Goal: Task Accomplishment & Management: Manage account settings

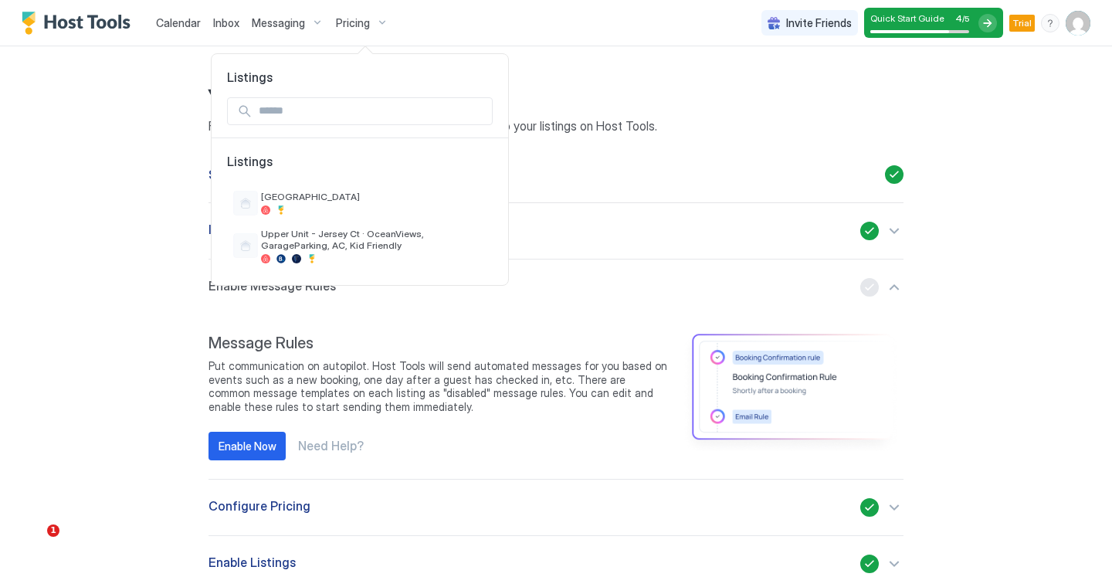
click at [104, 19] on div at bounding box center [556, 288] width 1112 height 577
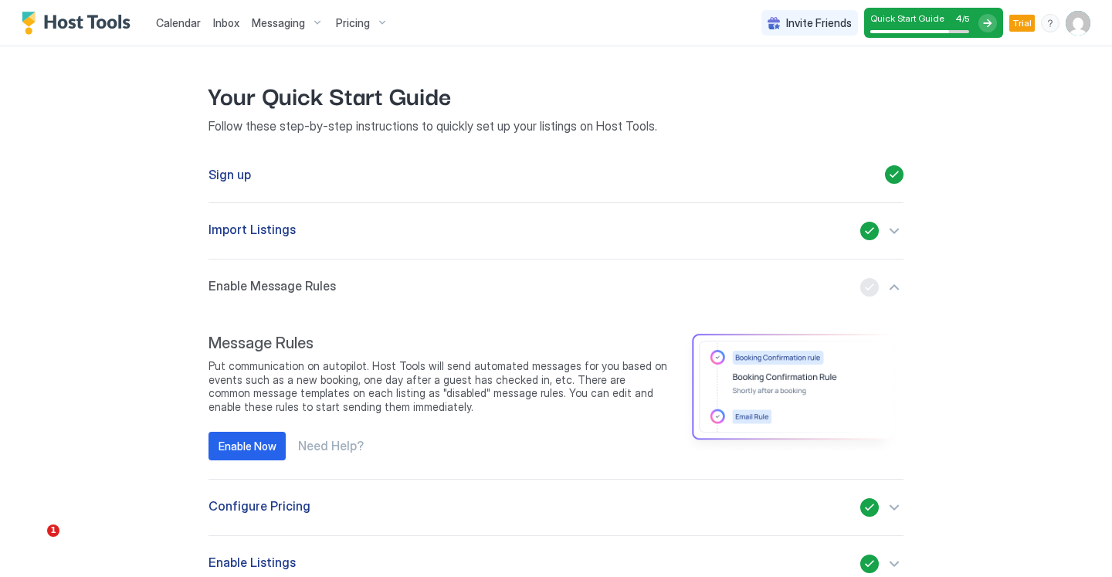
click at [94, 18] on img "Host Tools Logo" at bounding box center [80, 23] width 116 height 23
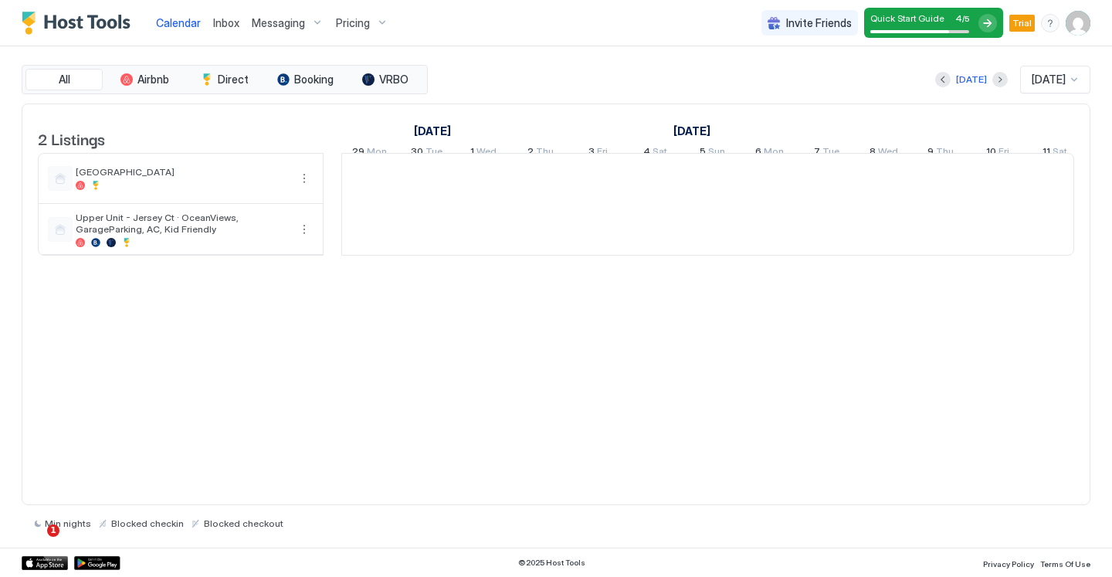
scroll to position [0, 858]
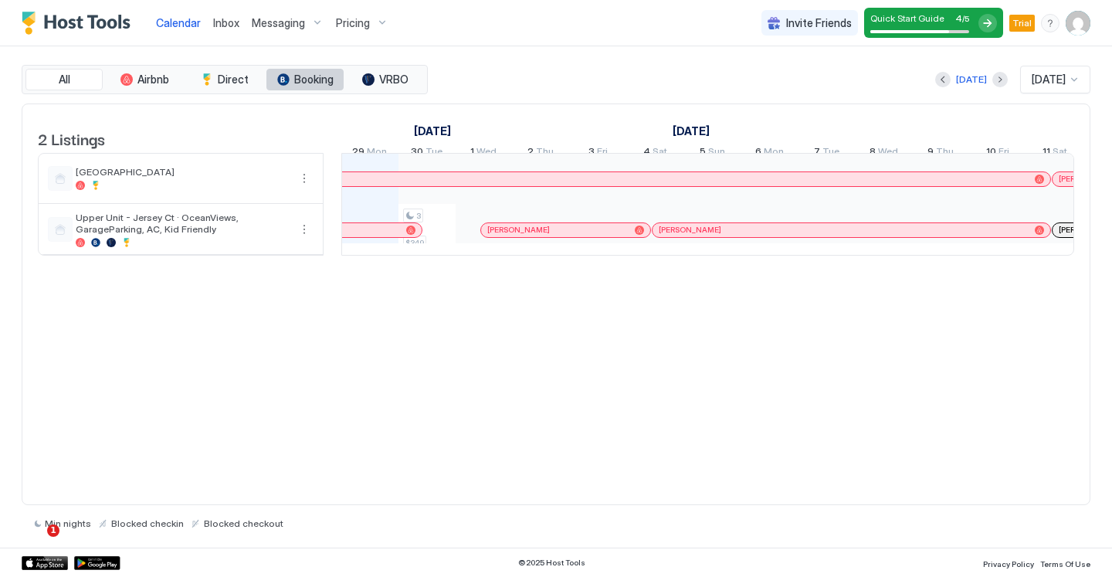
click at [324, 76] on span "Booking" at bounding box center [313, 80] width 39 height 14
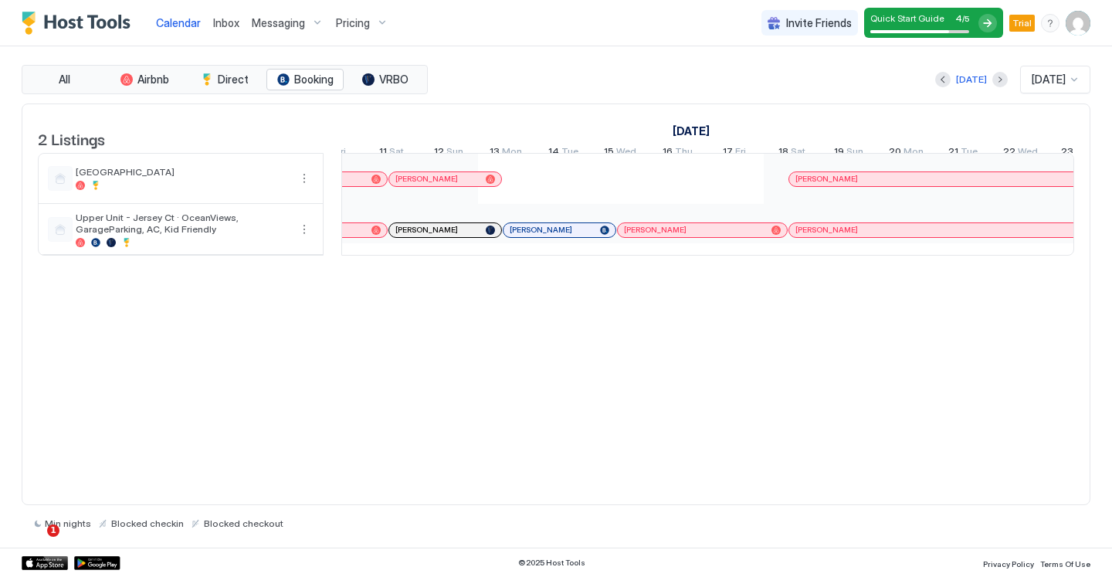
scroll to position [0, 0]
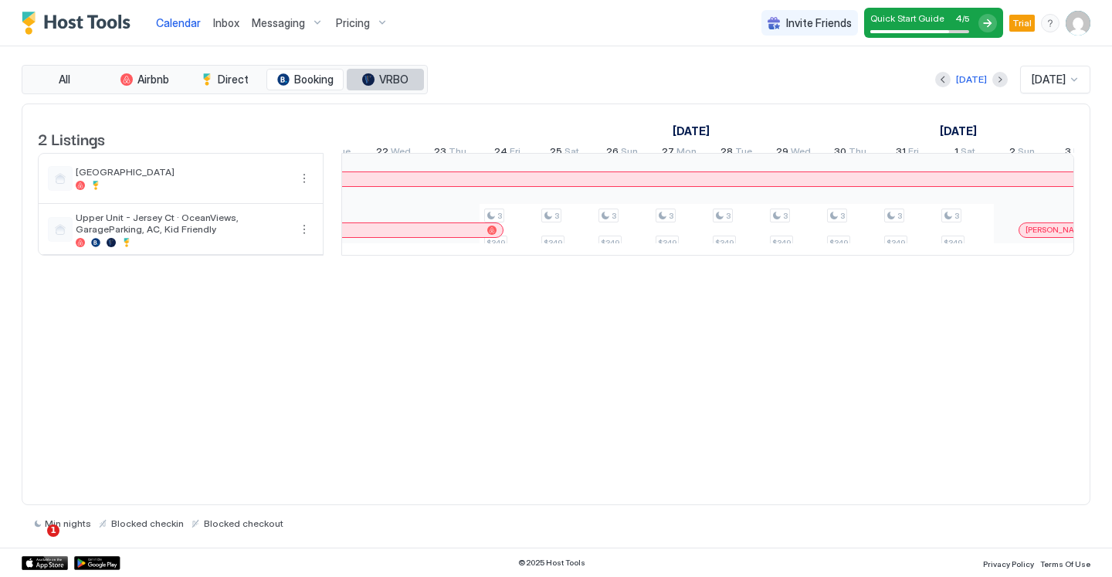
click at [388, 80] on span "VRBO" at bounding box center [393, 80] width 29 height 14
click at [289, 76] on div "tab-group" at bounding box center [283, 79] width 12 height 12
click at [69, 76] on span "All" at bounding box center [65, 80] width 12 height 14
click at [295, 81] on span "Booking" at bounding box center [313, 80] width 39 height 14
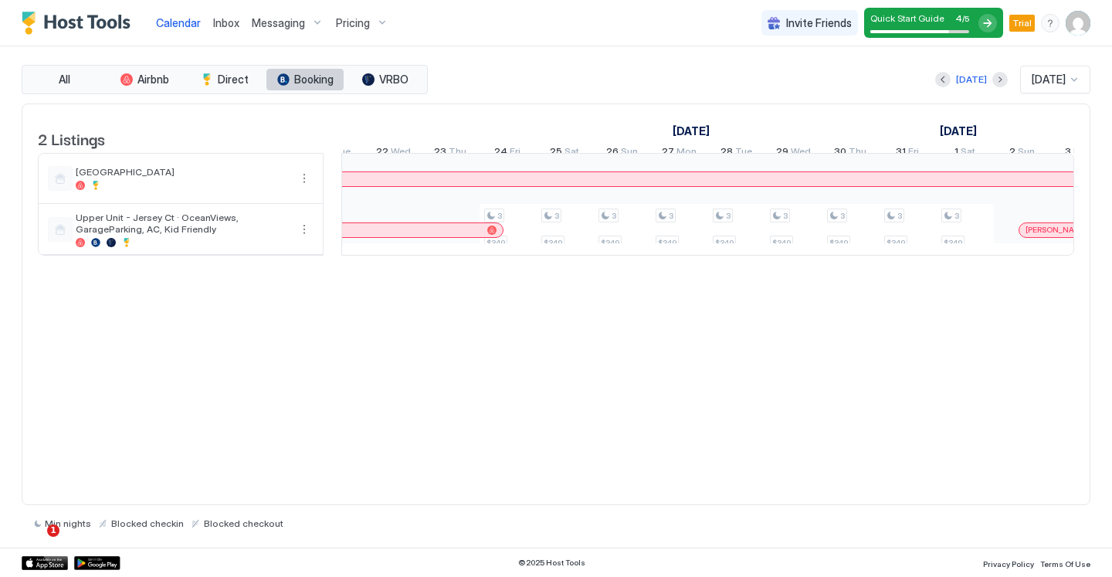
click at [295, 81] on span "Booking" at bounding box center [313, 80] width 39 height 14
click at [88, 77] on button "All" at bounding box center [63, 80] width 77 height 22
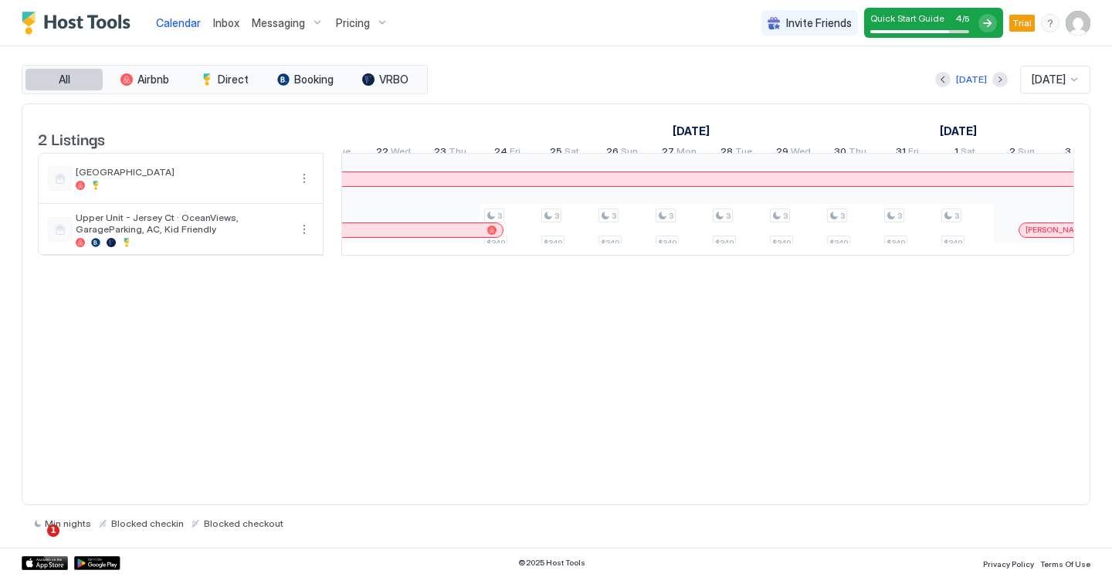
click at [88, 77] on button "All" at bounding box center [63, 80] width 77 height 22
click at [158, 77] on span "Airbnb" at bounding box center [153, 80] width 32 height 14
click at [79, 78] on button "All" at bounding box center [63, 80] width 77 height 22
click at [375, 76] on button "VRBO" at bounding box center [385, 80] width 77 height 22
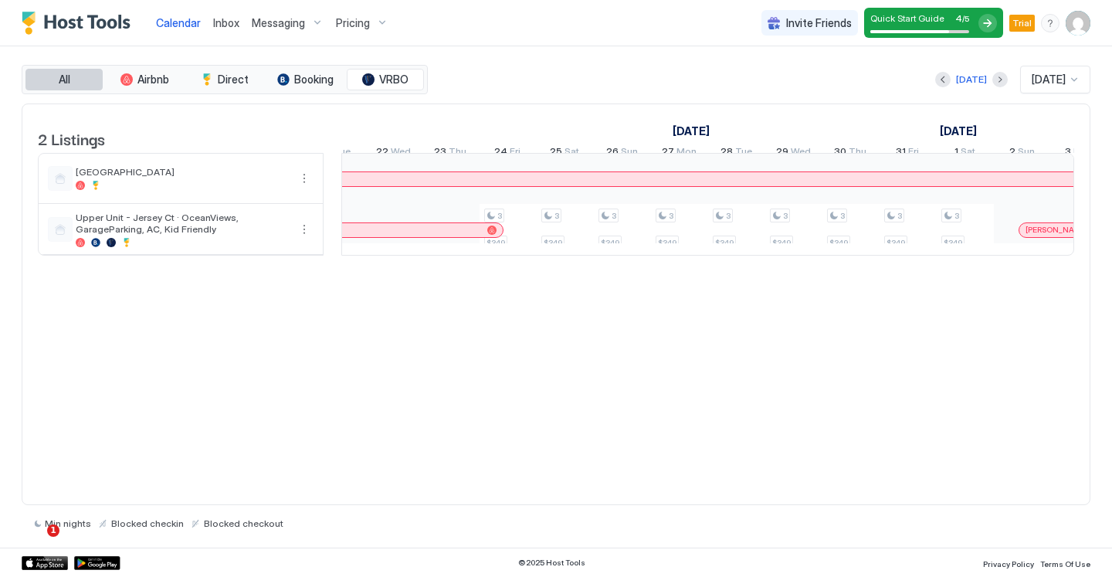
click at [59, 84] on span "All" at bounding box center [65, 80] width 12 height 14
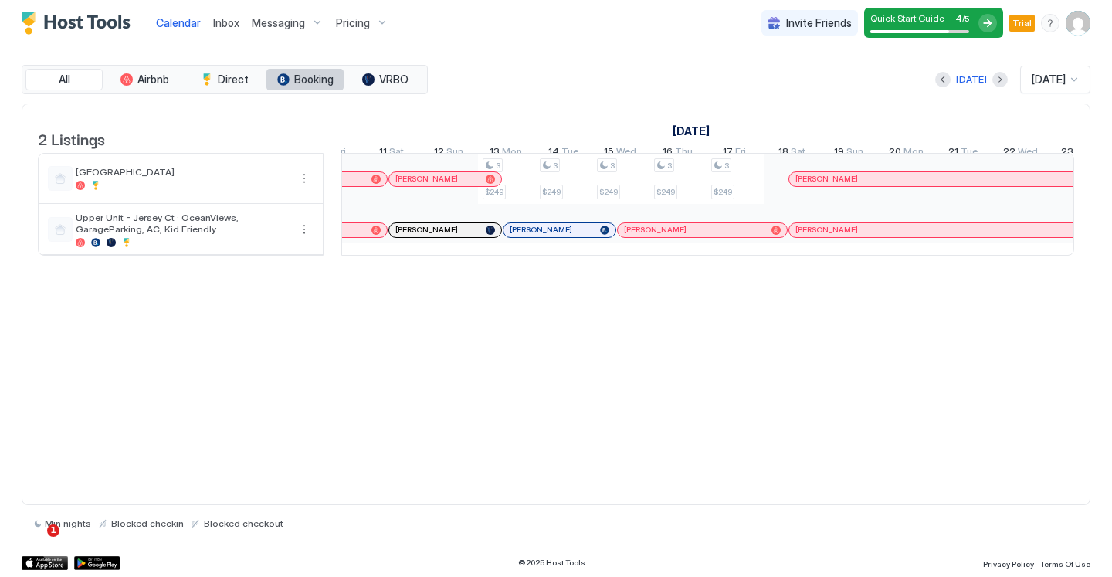
click at [295, 83] on span "Booking" at bounding box center [313, 80] width 39 height 14
click at [56, 72] on button "All" at bounding box center [63, 80] width 77 height 22
click at [295, 89] on button "Booking" at bounding box center [304, 80] width 77 height 22
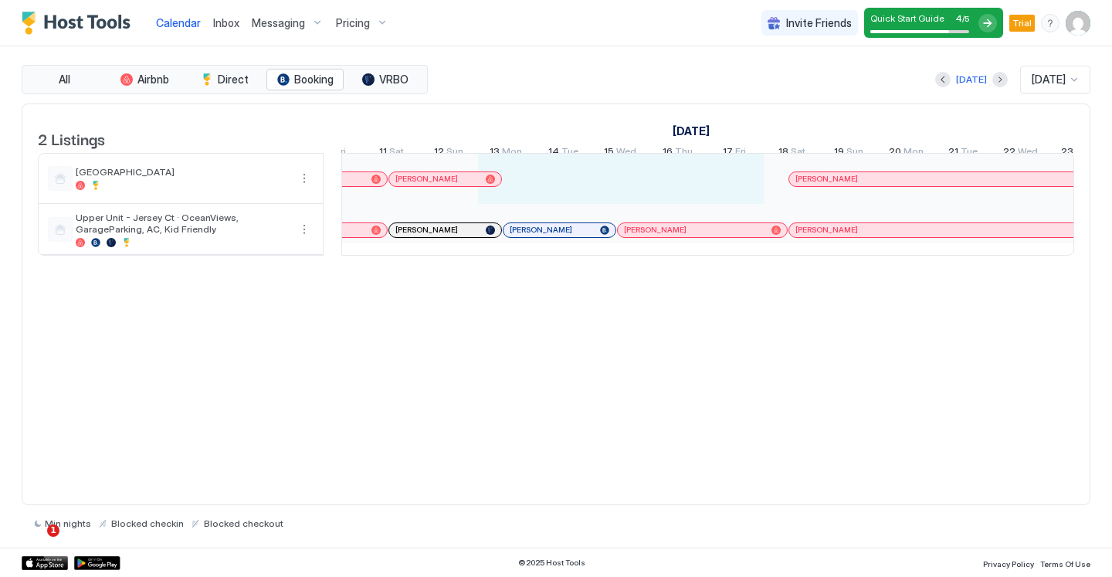
drag, startPoint x: 514, startPoint y: 201, endPoint x: 737, endPoint y: 195, distance: 223.3
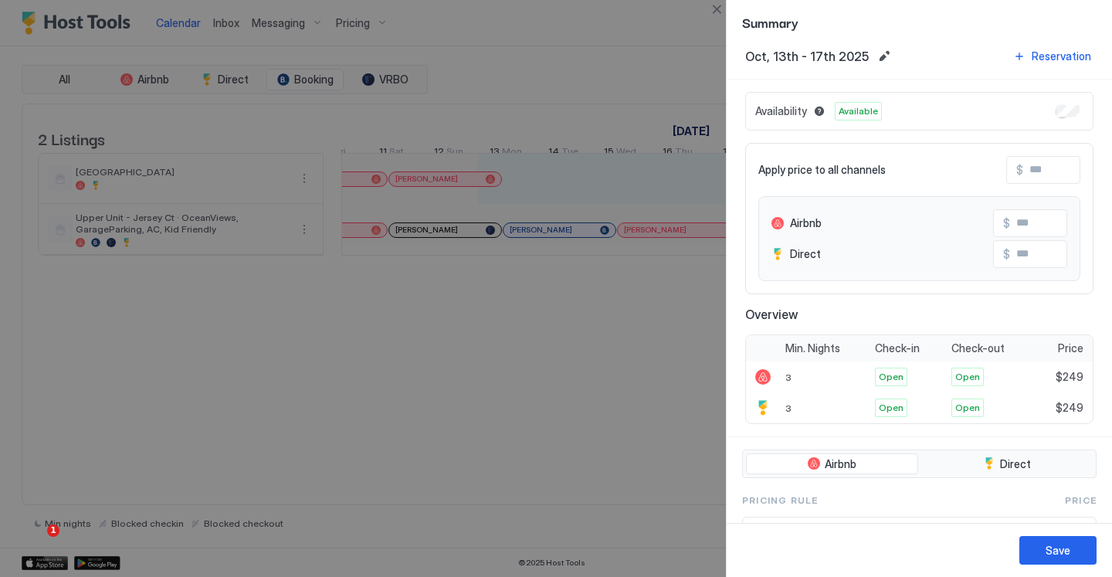
click at [602, 388] on div at bounding box center [556, 288] width 1112 height 577
click at [710, 16] on button "Close" at bounding box center [716, 9] width 19 height 19
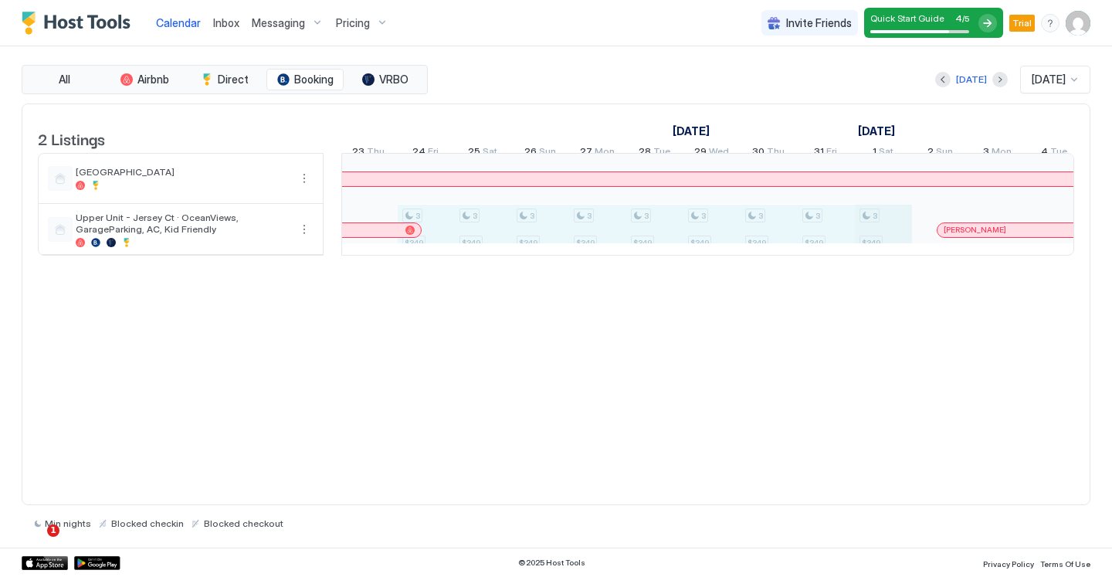
drag, startPoint x: 429, startPoint y: 252, endPoint x: 857, endPoint y: 251, distance: 427.8
click at [869, 252] on div "3 $349 3 $349 3 $349 3 $349 3 $349 3 $349 3 $349 3 $349 3 $349 3 $349 3 $349 3 …" at bounding box center [769, 204] width 3029 height 101
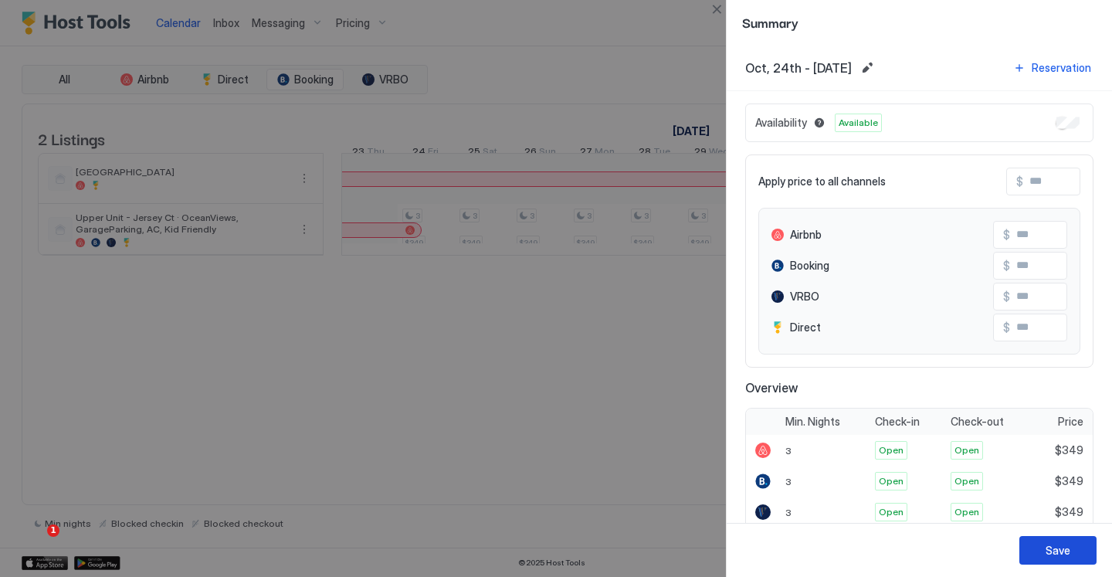
click at [1049, 551] on div "Save" at bounding box center [1058, 550] width 25 height 16
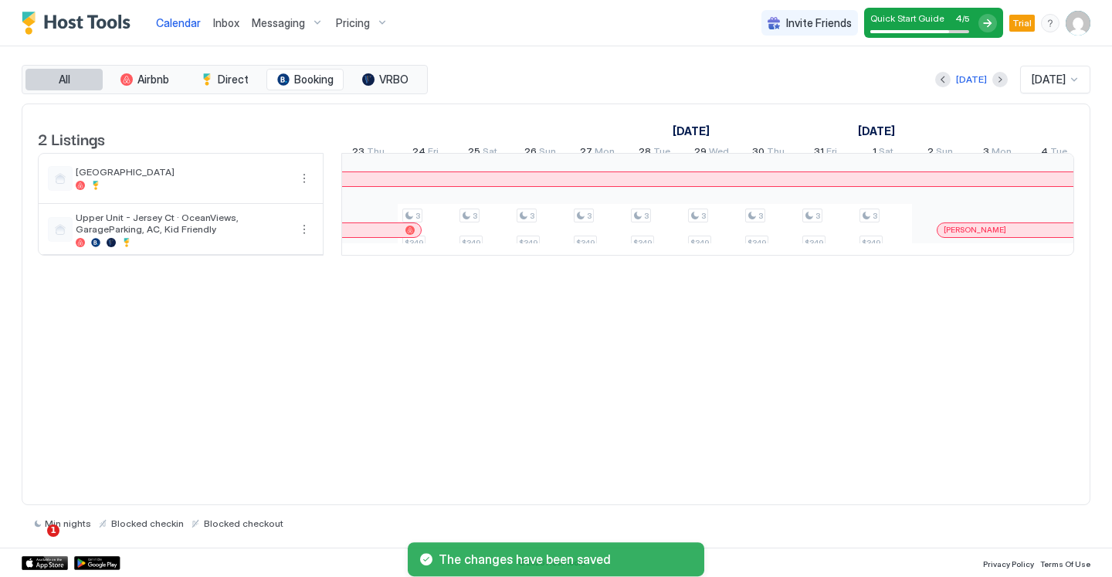
click at [68, 73] on span "All" at bounding box center [65, 80] width 12 height 14
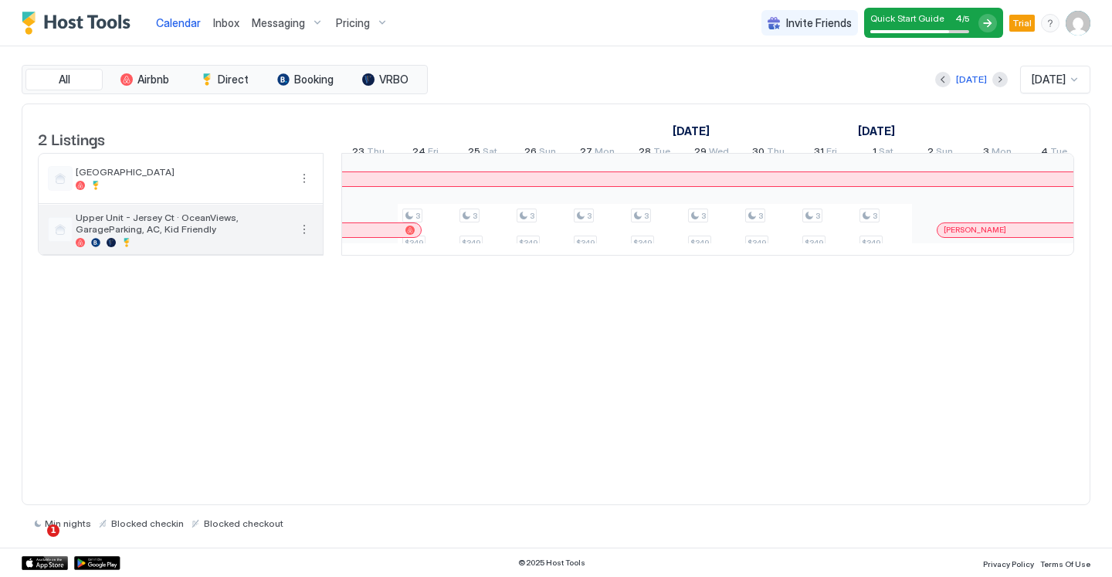
click at [144, 235] on span "Upper Unit - Jersey Ct · OceanViews, GarageParking, AC, Kid Friendly" at bounding box center [182, 223] width 213 height 23
click at [299, 239] on button "More options" at bounding box center [304, 229] width 19 height 19
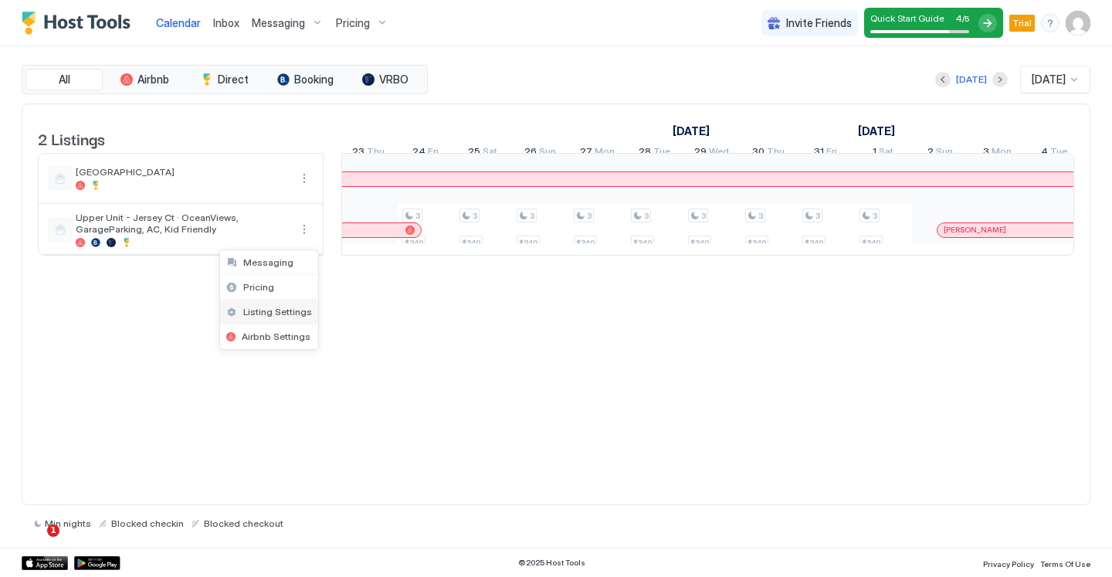
click at [302, 310] on span "Listing Settings" at bounding box center [277, 312] width 69 height 12
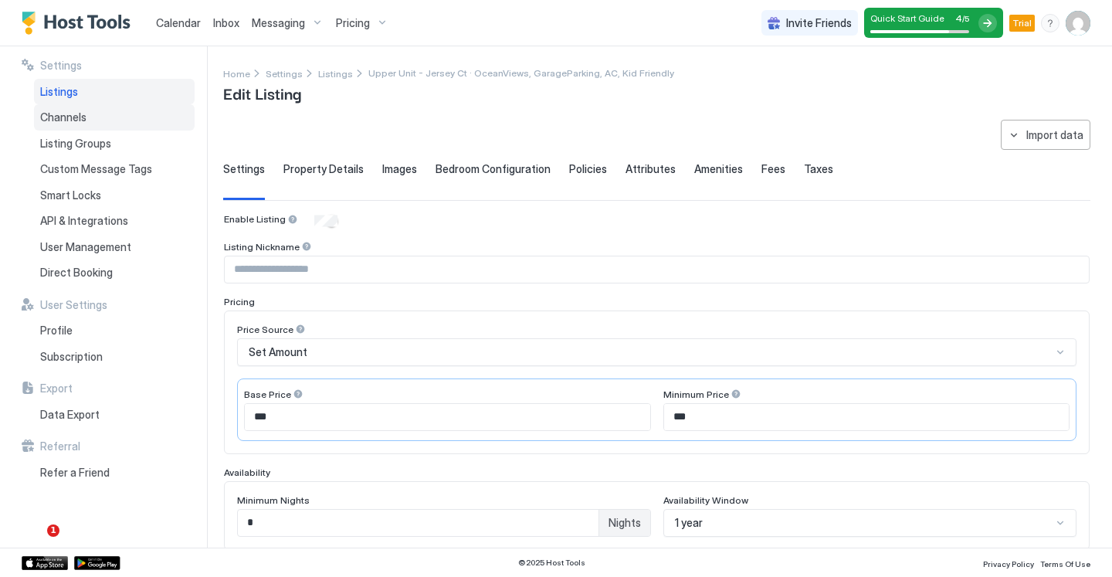
click at [108, 118] on div "Channels" at bounding box center [114, 117] width 161 height 26
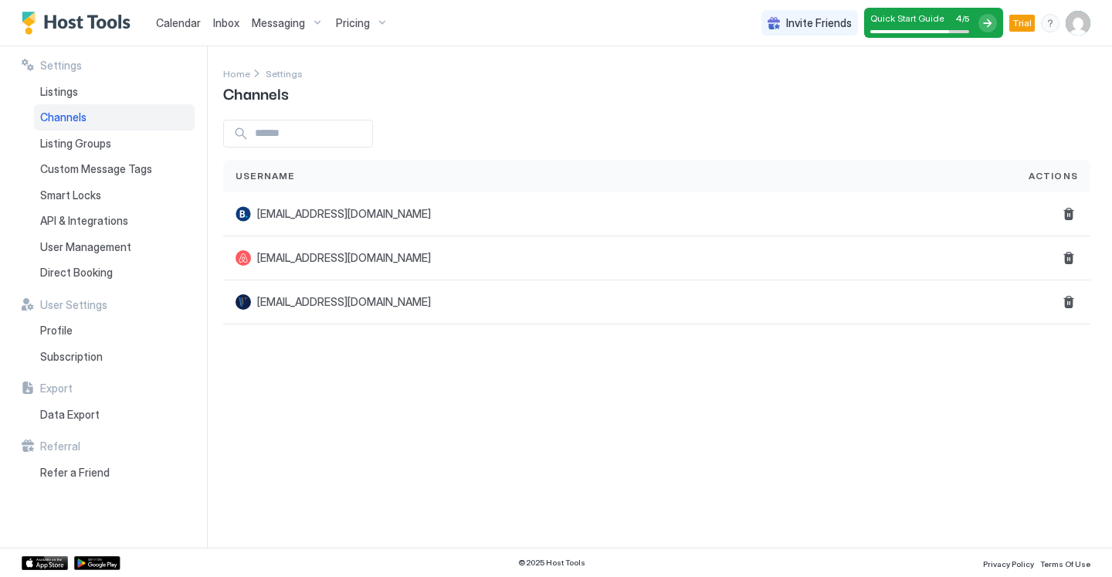
click at [370, 455] on div "Settings Home Settings Channels Username Actions [EMAIL_ADDRESS][DOMAIN_NAME] […" at bounding box center [667, 296] width 889 height 501
